Goal: Information Seeking & Learning: Learn about a topic

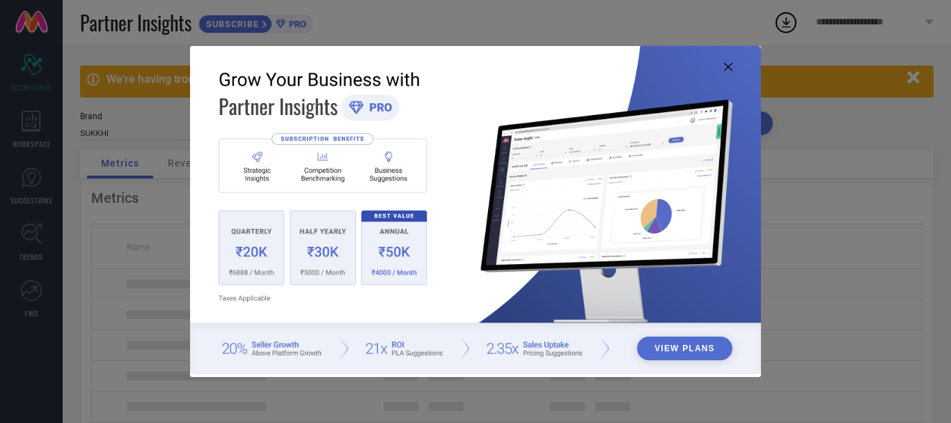
click at [727, 70] on icon at bounding box center [728, 67] width 8 height 8
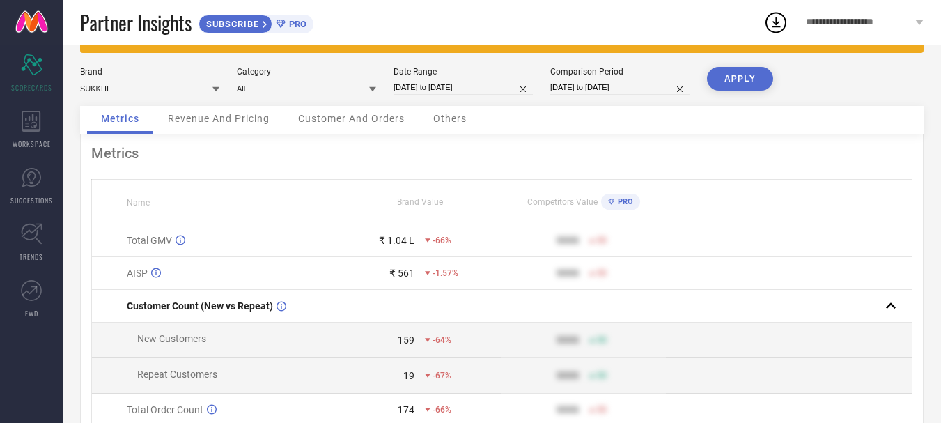
scroll to position [36, 0]
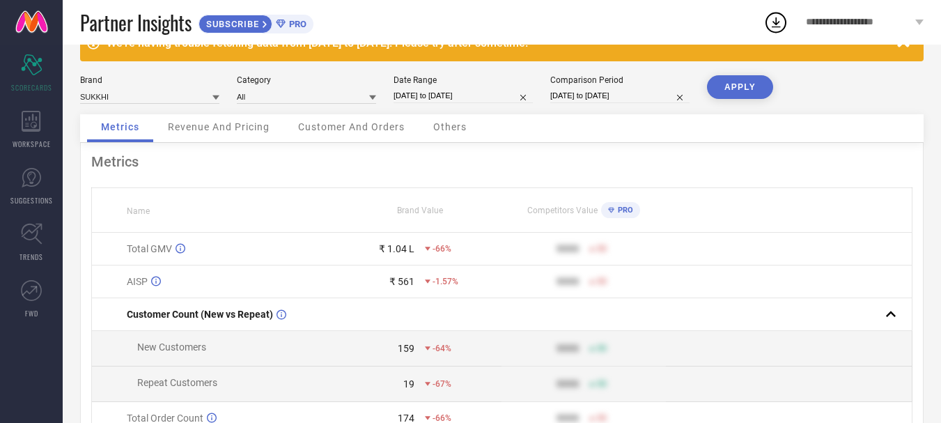
click at [239, 125] on span "Revenue And Pricing" at bounding box center [219, 126] width 102 height 11
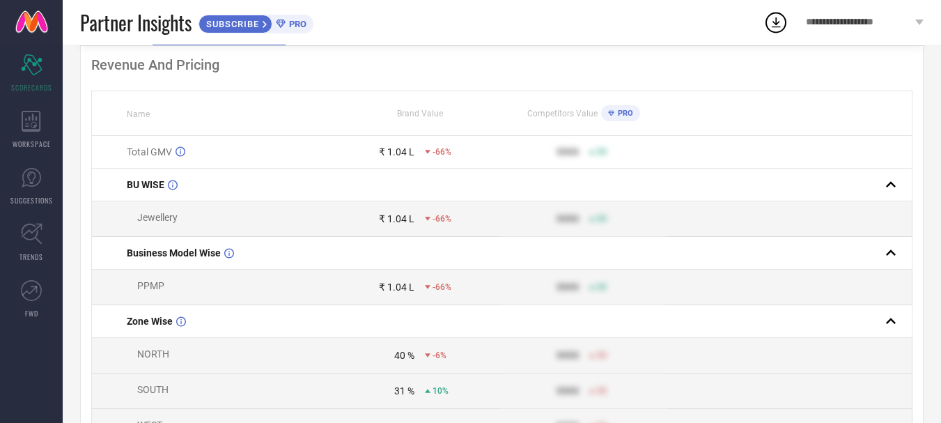
scroll to position [159, 0]
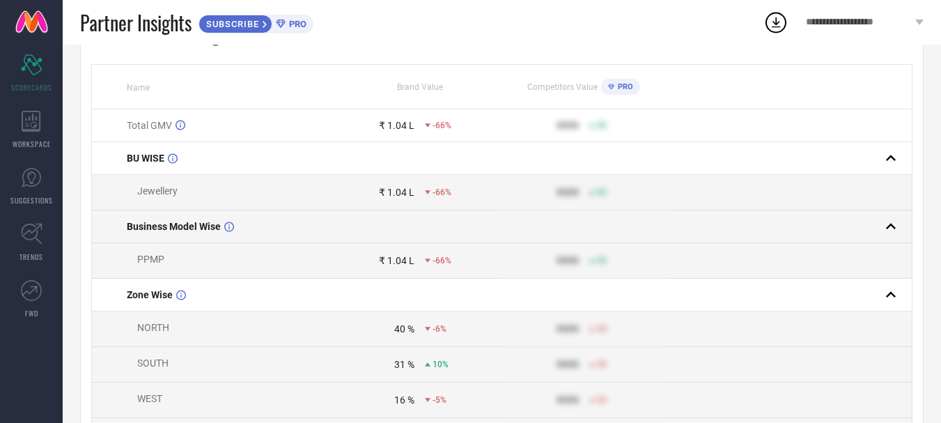
click at [888, 231] on rect at bounding box center [890, 226] width 19 height 19
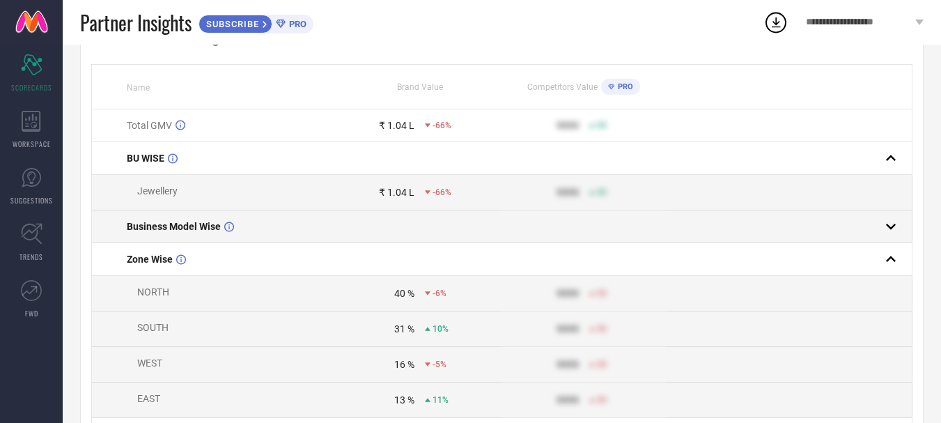
click at [888, 231] on rect at bounding box center [890, 226] width 19 height 19
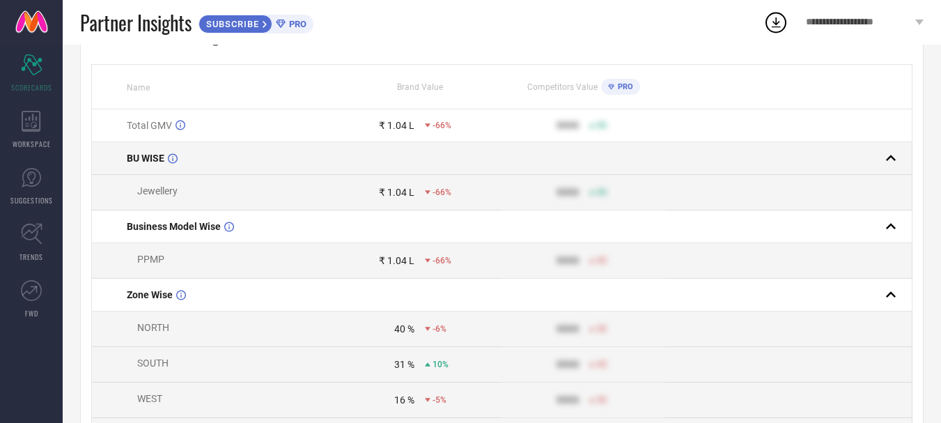
click at [891, 161] on rect at bounding box center [890, 157] width 19 height 19
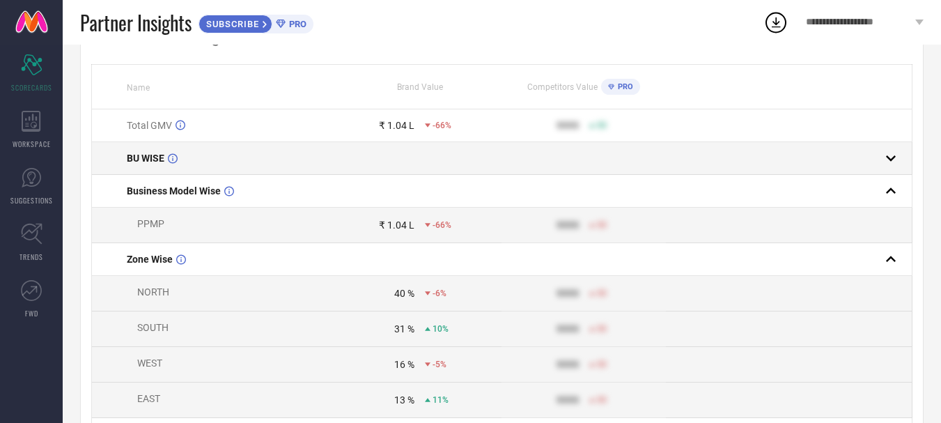
click at [891, 161] on rect at bounding box center [890, 157] width 19 height 19
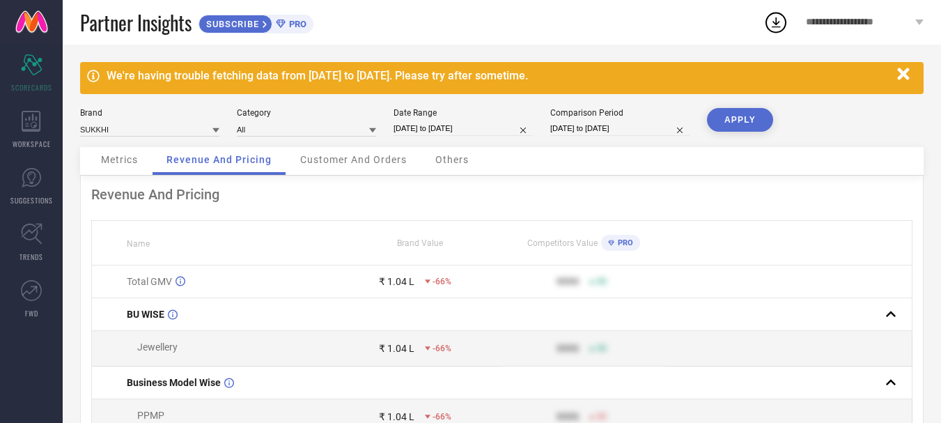
scroll to position [0, 0]
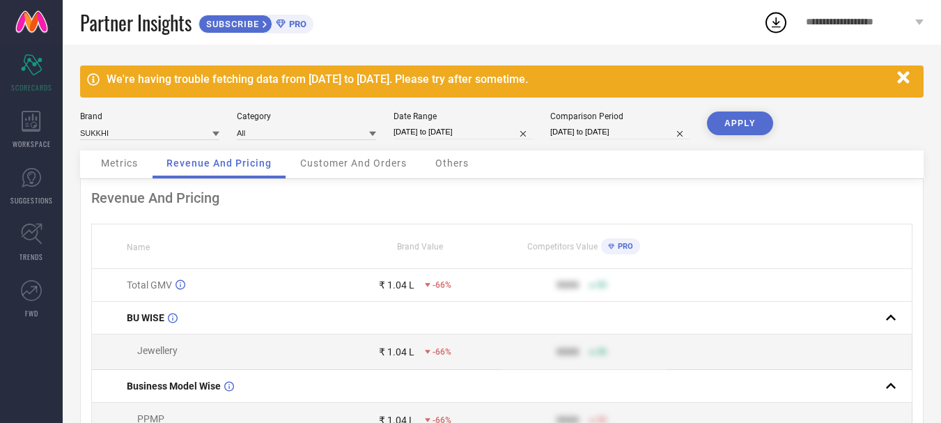
click at [352, 168] on span "Customer And Orders" at bounding box center [353, 162] width 107 height 11
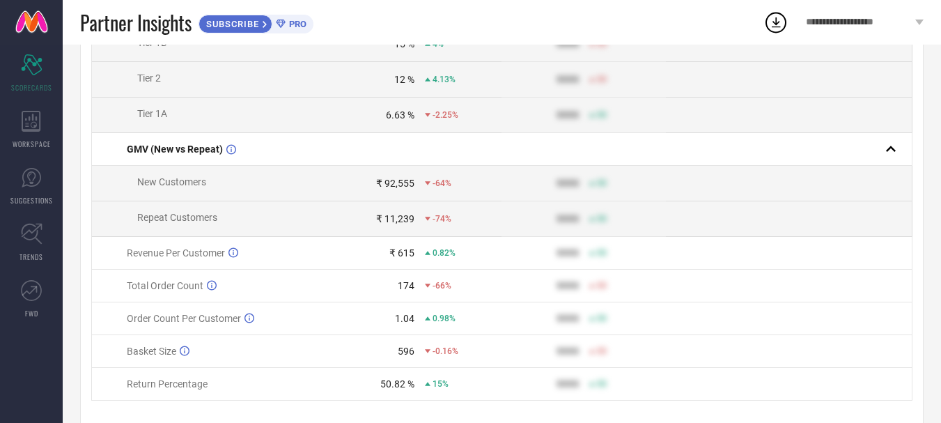
scroll to position [675, 0]
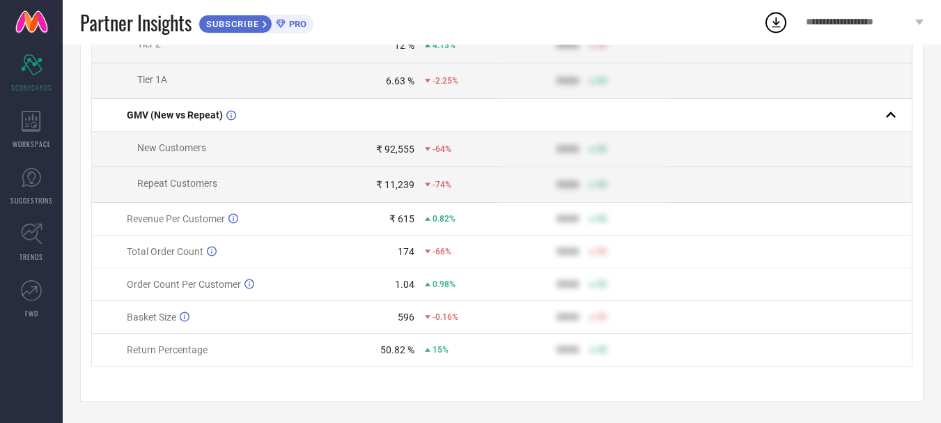
click at [407, 354] on div "50.82 %" at bounding box center [397, 349] width 34 height 11
click at [201, 217] on span "Revenue Per Customer" at bounding box center [176, 218] width 98 height 11
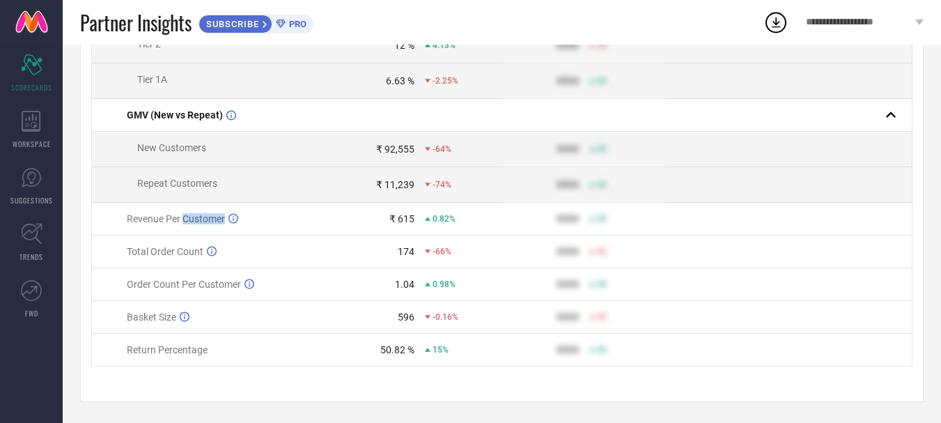
click at [201, 217] on span "Revenue Per Customer" at bounding box center [176, 218] width 98 height 11
click at [503, 268] on td "9999 50" at bounding box center [583, 284] width 164 height 33
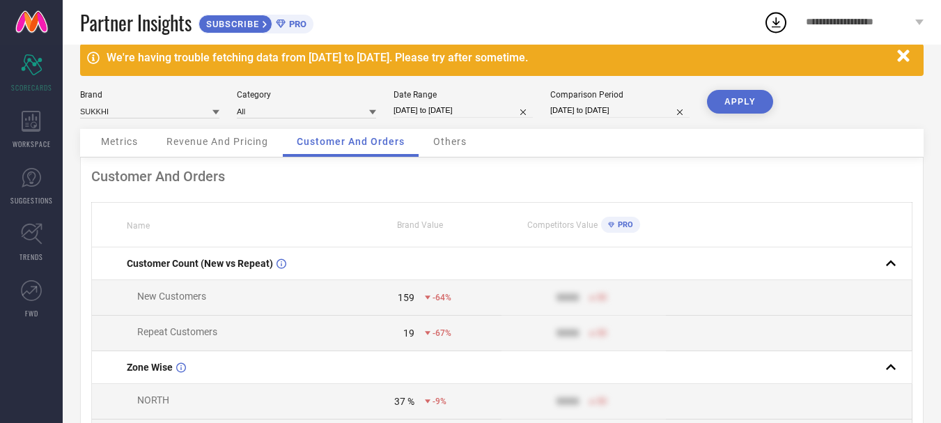
scroll to position [21, 0]
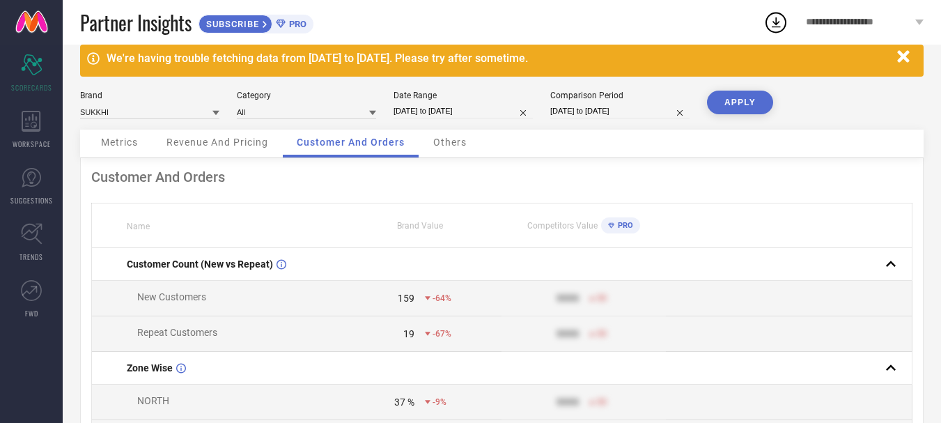
click at [444, 140] on span "Others" at bounding box center [449, 141] width 33 height 11
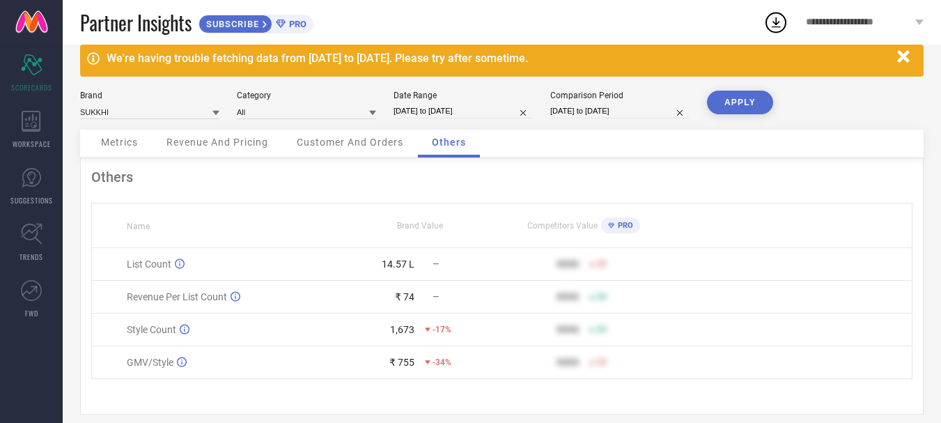
click at [403, 146] on span "Customer And Orders" at bounding box center [350, 141] width 107 height 11
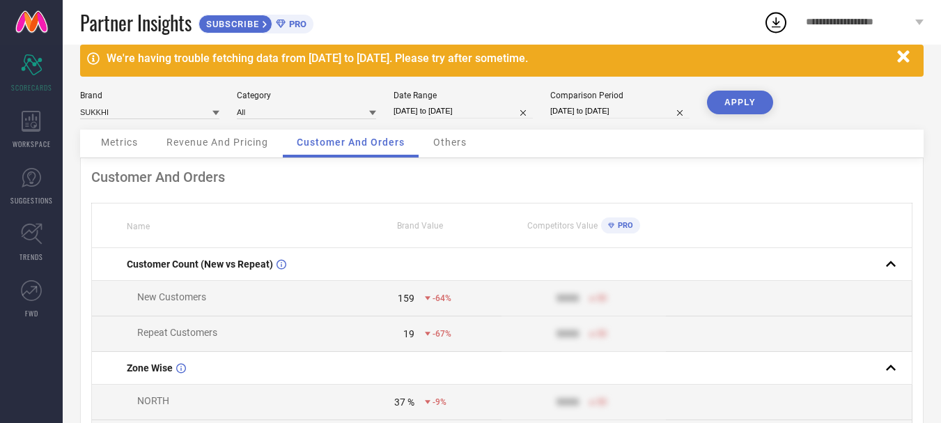
click at [228, 143] on span "Revenue And Pricing" at bounding box center [217, 141] width 102 height 11
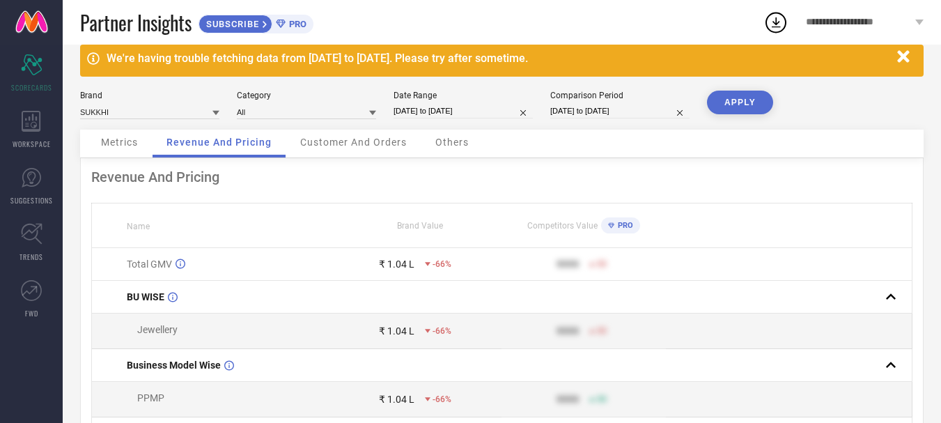
click at [368, 149] on div "Customer And Orders" at bounding box center [353, 144] width 134 height 28
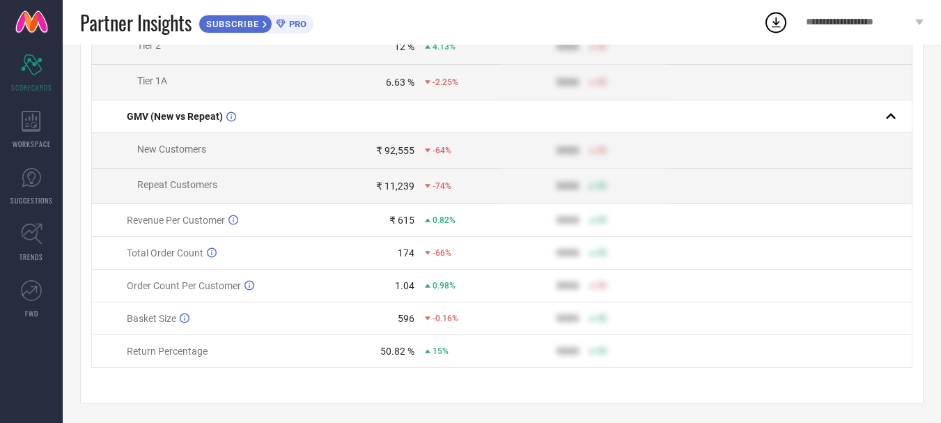
scroll to position [675, 0]
click at [424, 350] on div "50.82 % 15%" at bounding box center [419, 349] width 163 height 11
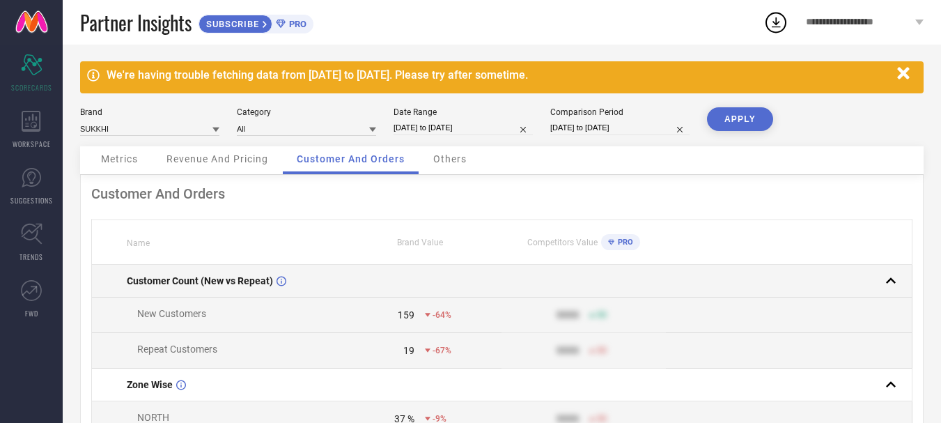
scroll to position [0, 0]
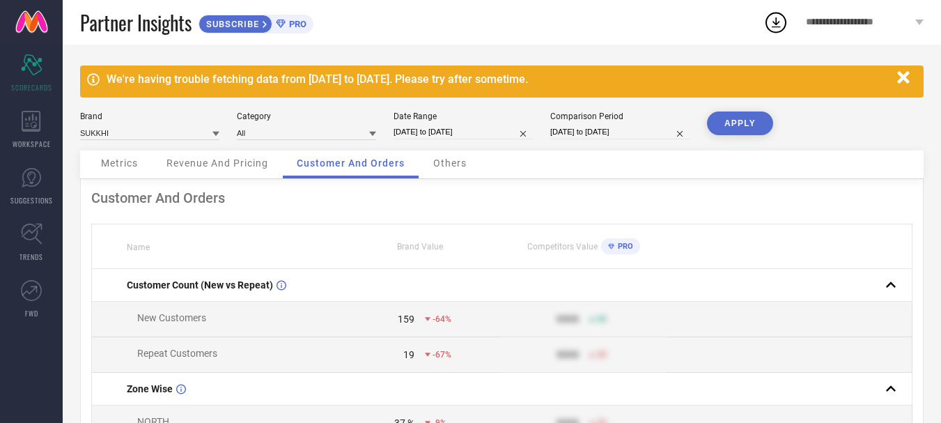
click at [447, 167] on span "Others" at bounding box center [449, 162] width 33 height 11
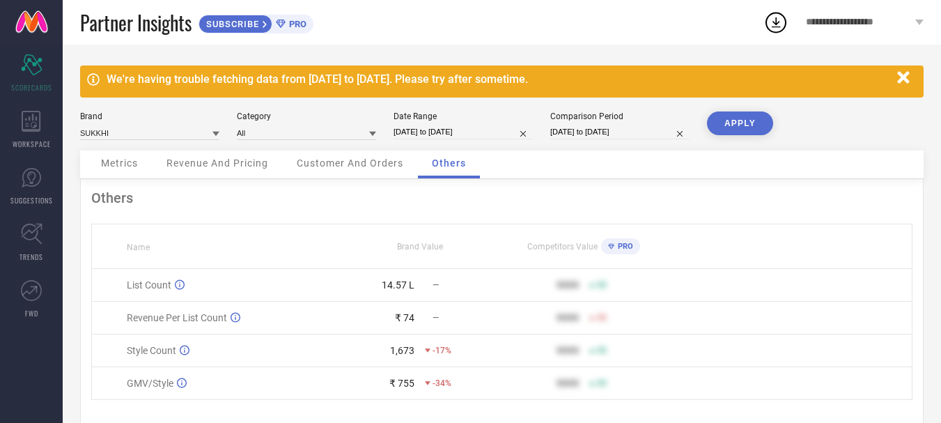
click at [345, 170] on div "Customer And Orders" at bounding box center [350, 164] width 134 height 28
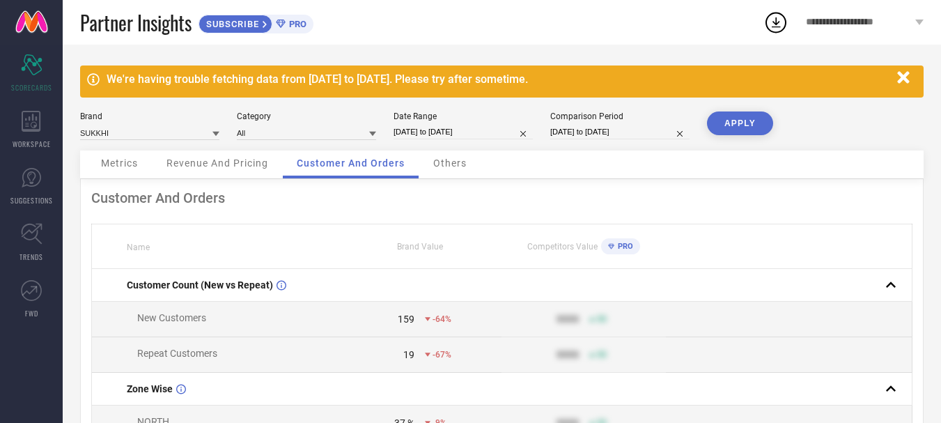
click at [256, 164] on span "Revenue And Pricing" at bounding box center [217, 162] width 102 height 11
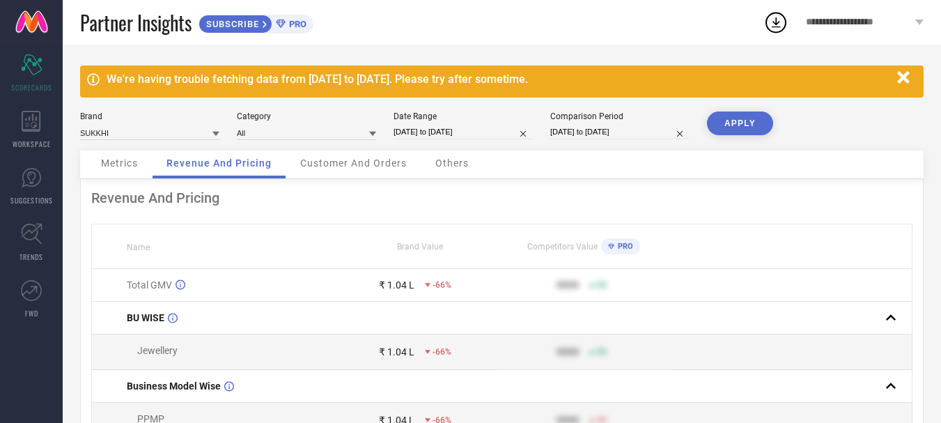
click at [118, 156] on div "Metrics" at bounding box center [119, 164] width 65 height 28
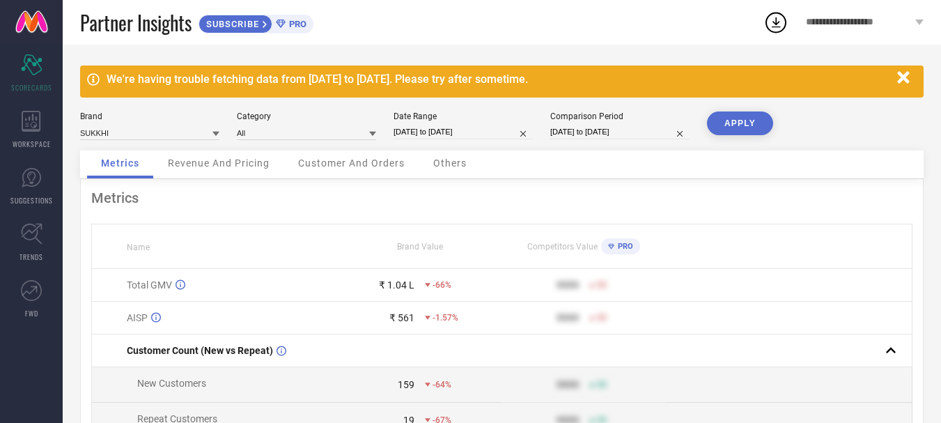
click at [898, 79] on icon "button" at bounding box center [903, 77] width 17 height 17
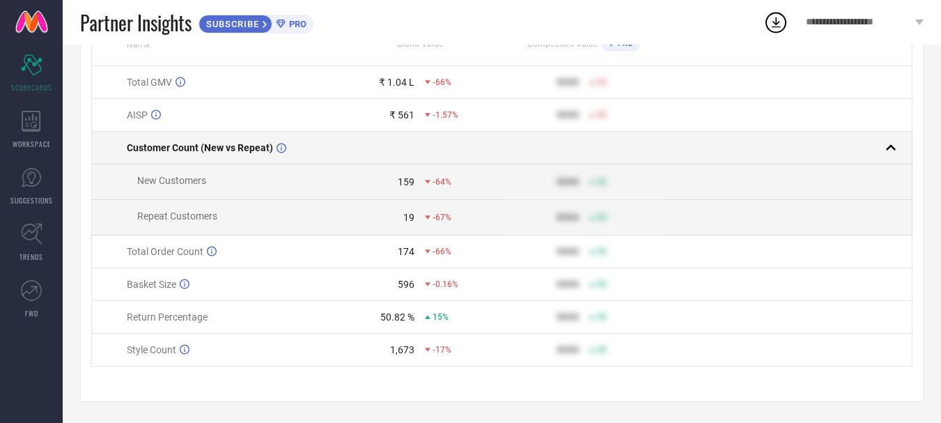
scroll to position [164, 0]
